Goal: Information Seeking & Learning: Learn about a topic

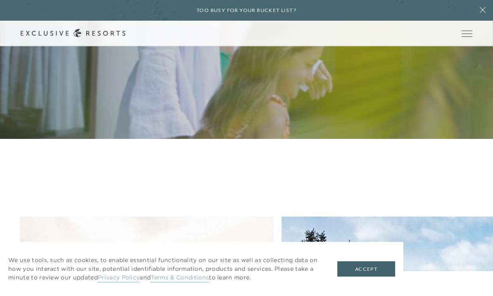
scroll to position [751, 0]
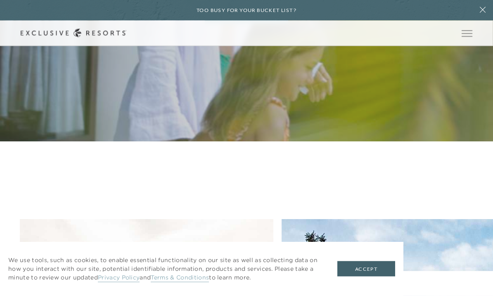
click at [265, 24] on link "View All Residences" at bounding box center [247, 16] width 84 height 16
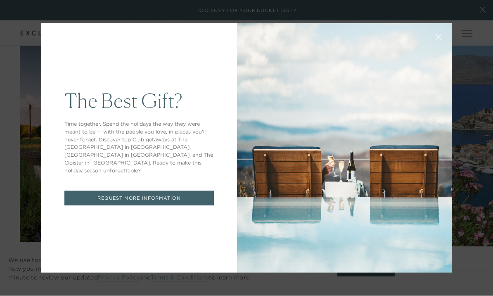
scroll to position [443, 0]
click at [443, 46] on button at bounding box center [439, 36] width 20 height 20
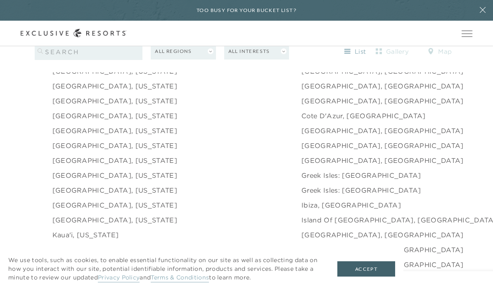
scroll to position [853, 0]
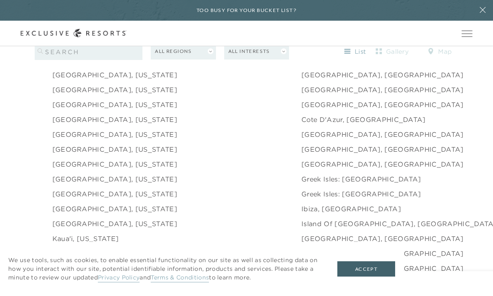
click at [68, 80] on link "[GEOGRAPHIC_DATA], [US_STATE]" at bounding box center [114, 75] width 125 height 10
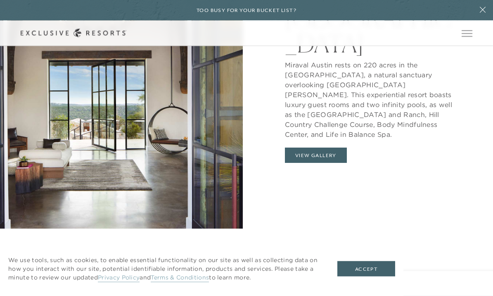
scroll to position [800, 0]
click at [326, 163] on button "View Gallery" at bounding box center [316, 155] width 62 height 16
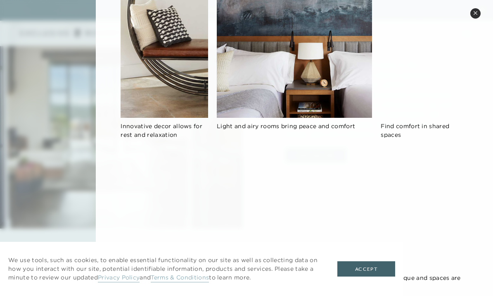
scroll to position [441, 0]
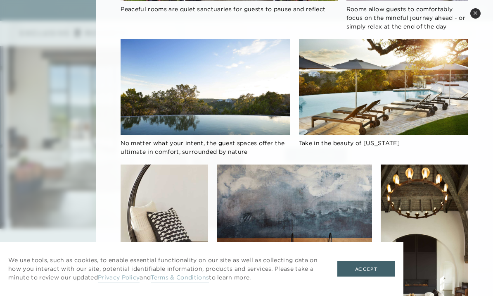
click at [377, 277] on button "Accept" at bounding box center [366, 269] width 58 height 16
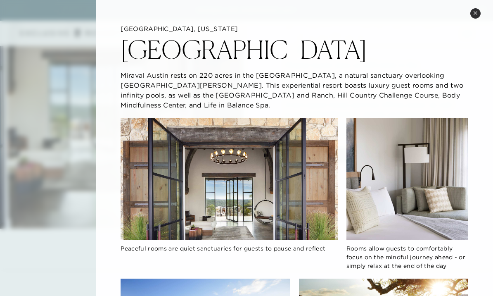
scroll to position [0, 0]
click at [473, 14] on icon at bounding box center [475, 13] width 5 height 5
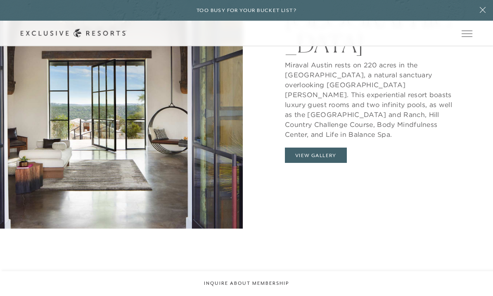
click at [468, 35] on span "Open navigation" at bounding box center [467, 34] width 11 height 6
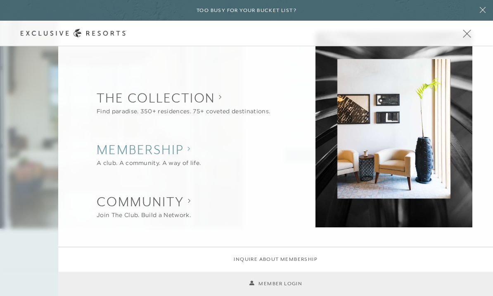
click at [123, 159] on h2 "Membership" at bounding box center [149, 149] width 104 height 18
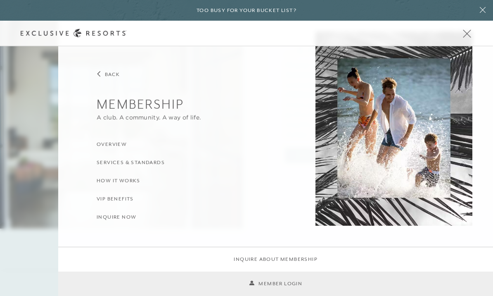
click at [114, 185] on h3 "How it Works" at bounding box center [119, 181] width 44 height 8
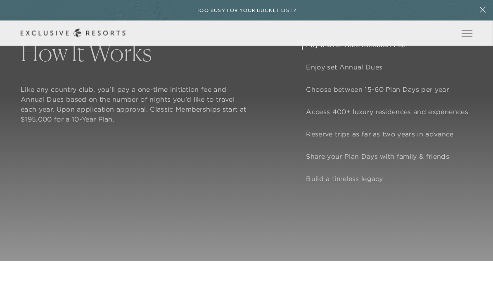
scroll to position [631, 0]
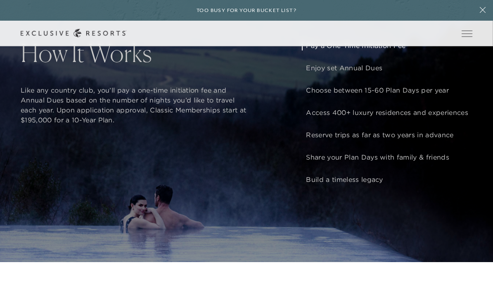
click at [370, 50] on p "Pay a One-Time Initiation Fee" at bounding box center [387, 45] width 162 height 10
click at [369, 80] on div "Pay a One-Time Initiation Fee Enjoy set Annual Dues Choose between 15-60 Plan D…" at bounding box center [387, 112] width 170 height 144
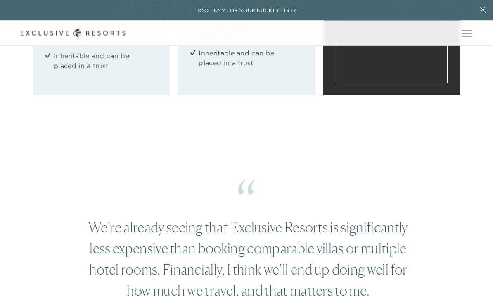
scroll to position [1234, 0]
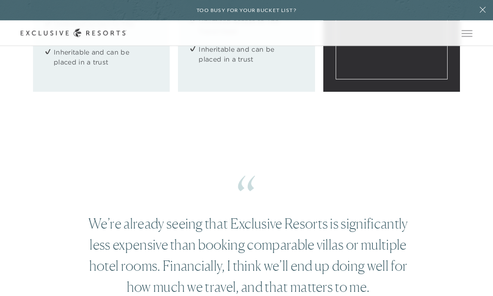
click at [58, 232] on div "We’re already seeing that Exclusive Resorts is significantly less expensive tha…" at bounding box center [246, 255] width 493 height 210
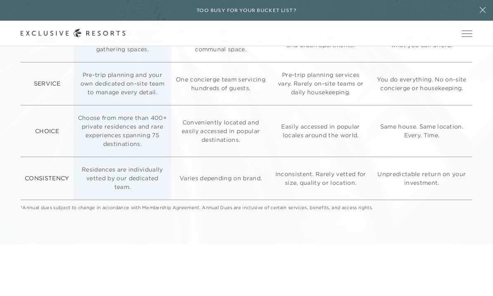
scroll to position [2177, 0]
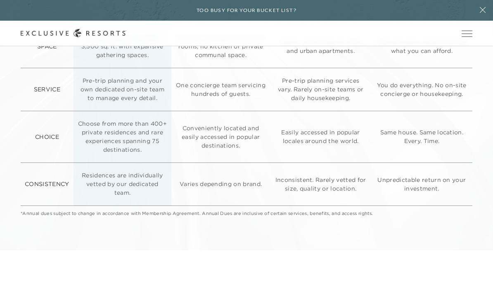
scroll to position [2170, 0]
